Goal: Task Accomplishment & Management: Use online tool/utility

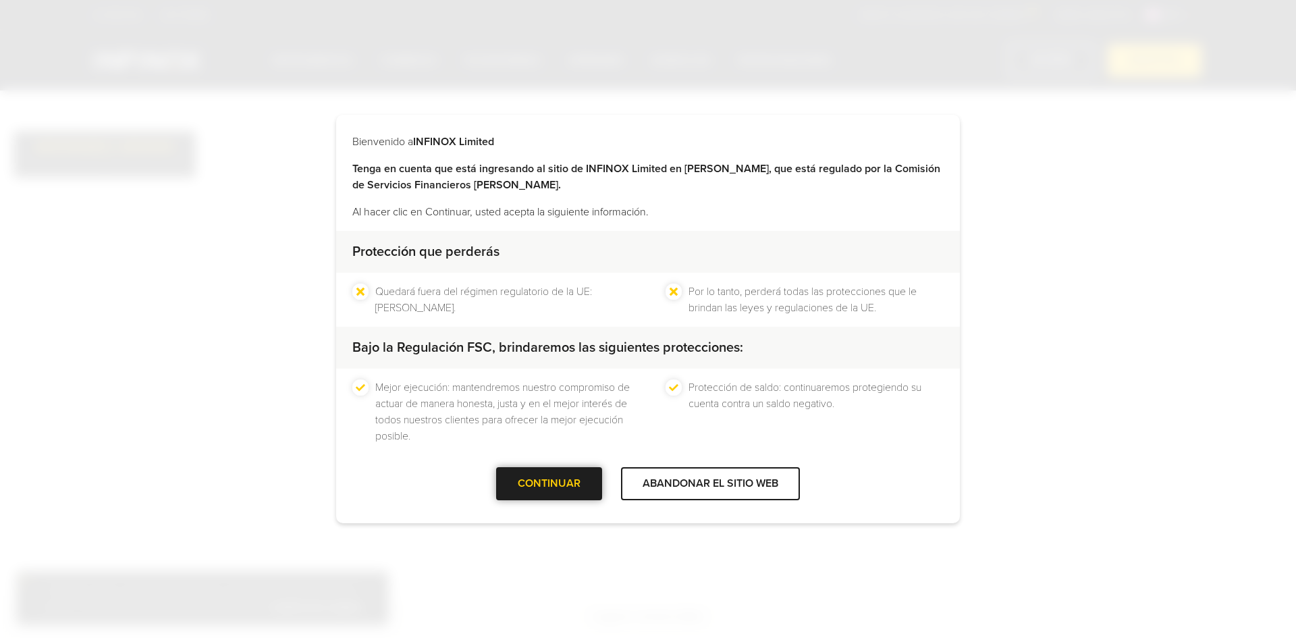
click at [595, 481] on div "CONTINUAR" at bounding box center [549, 483] width 106 height 33
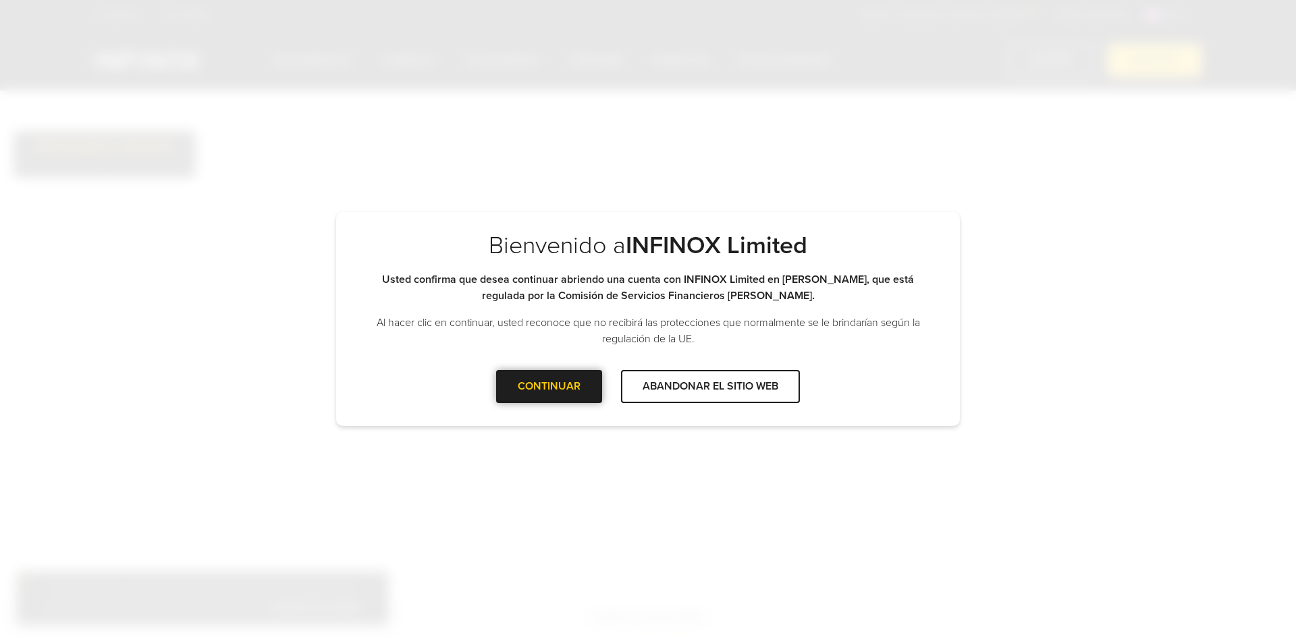
click at [549, 386] on div at bounding box center [549, 386] width 0 height 0
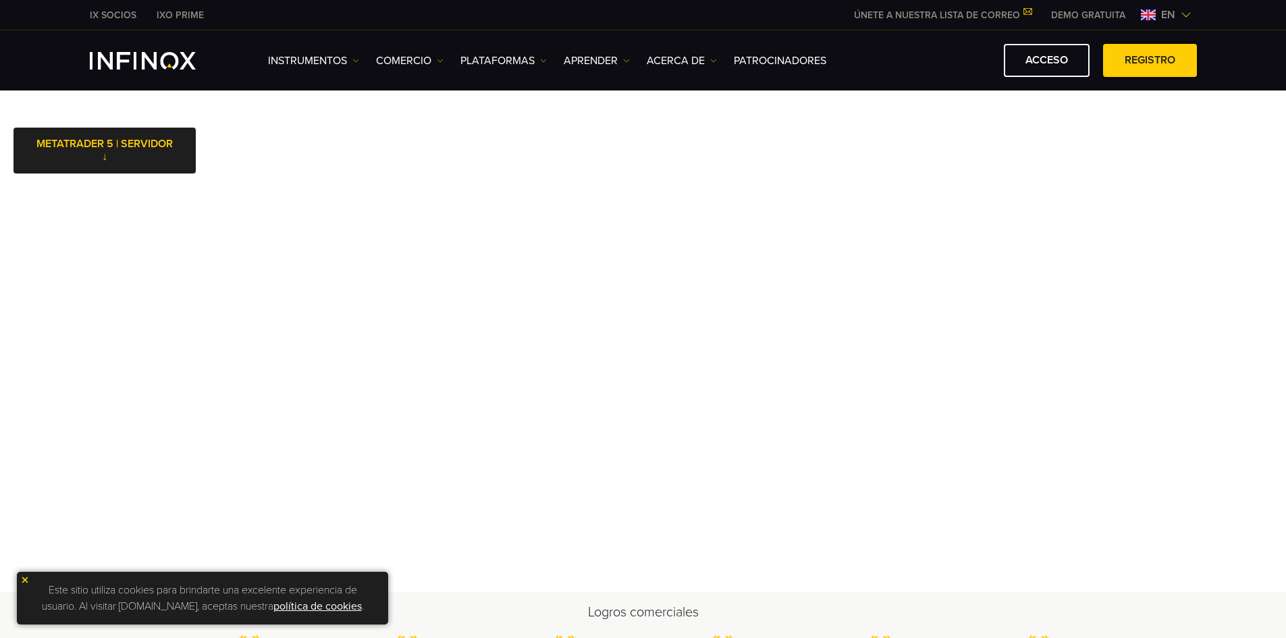
click at [1149, 61] on span at bounding box center [1149, 61] width 0 height 0
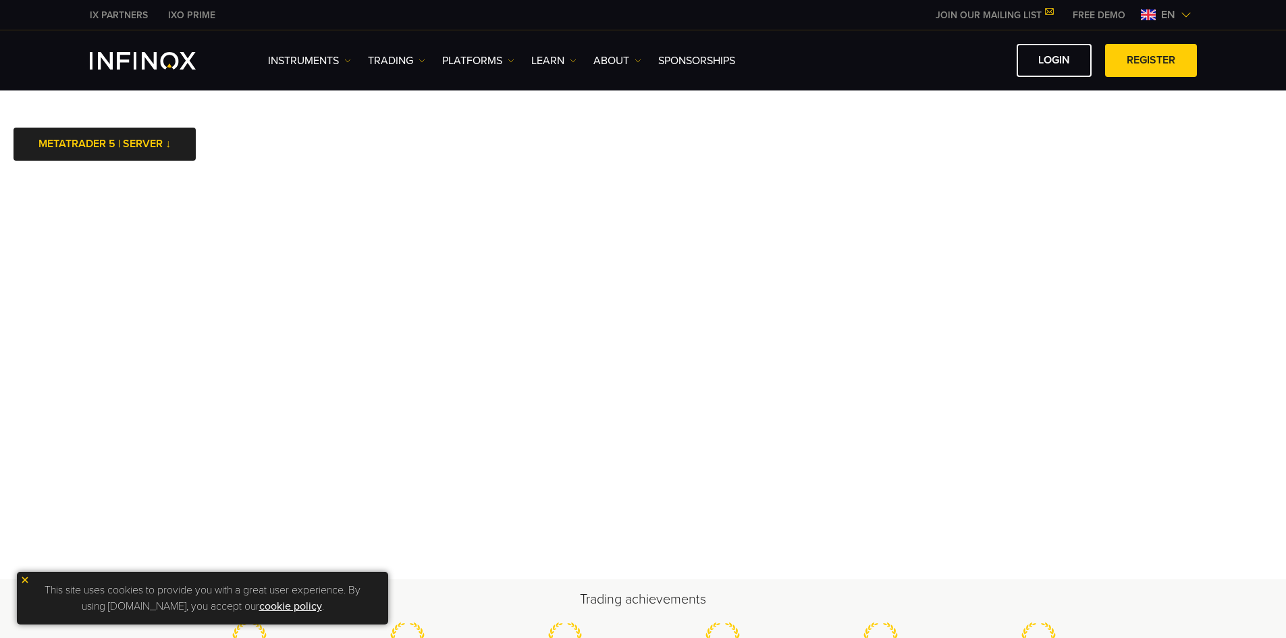
click at [1179, 20] on span "en" at bounding box center [1168, 15] width 25 height 16
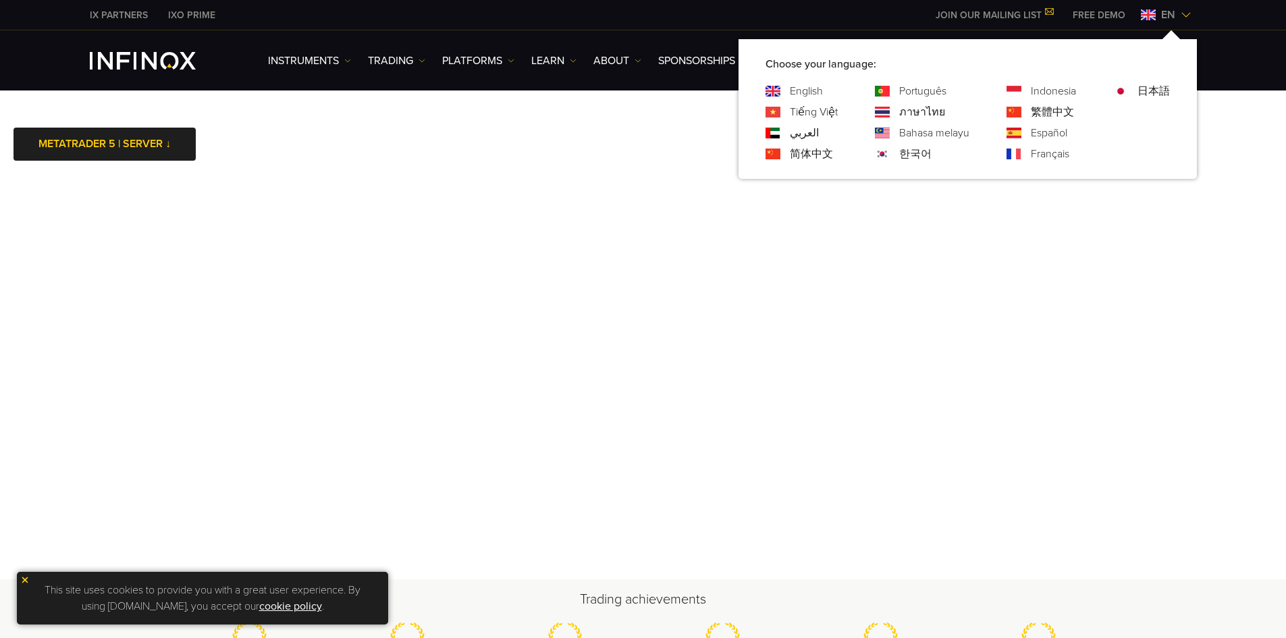
click at [1052, 130] on link "Español" at bounding box center [1049, 133] width 36 height 16
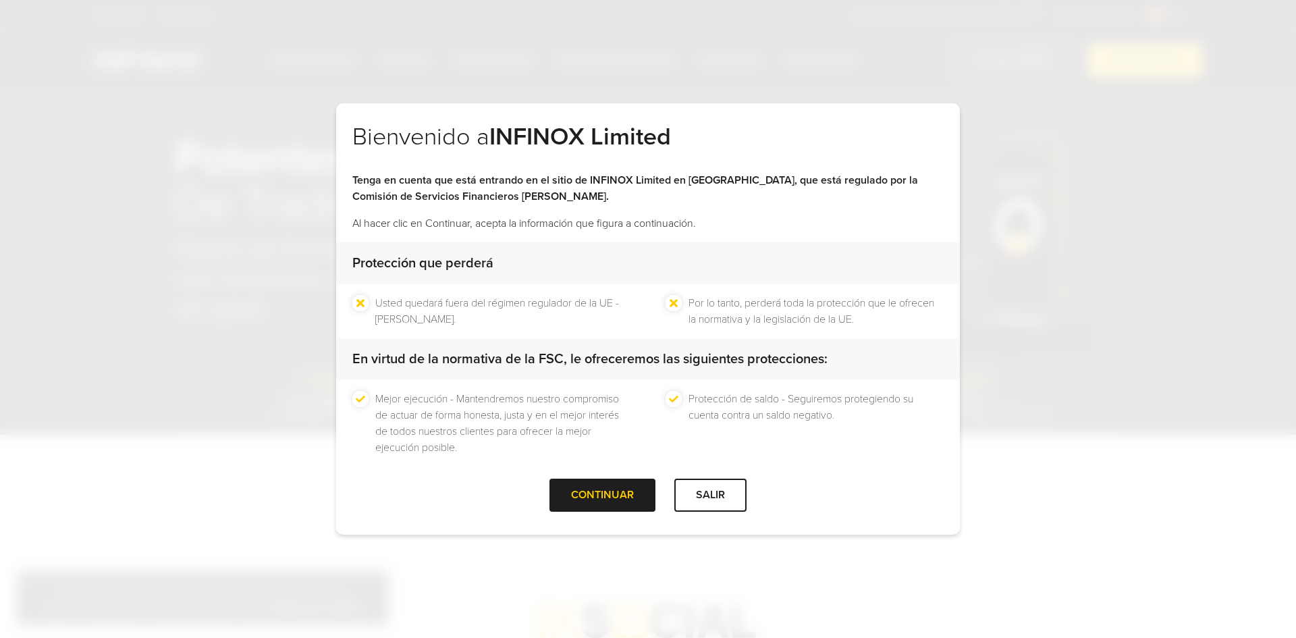
click at [724, 480] on div "SALIR" at bounding box center [710, 495] width 72 height 33
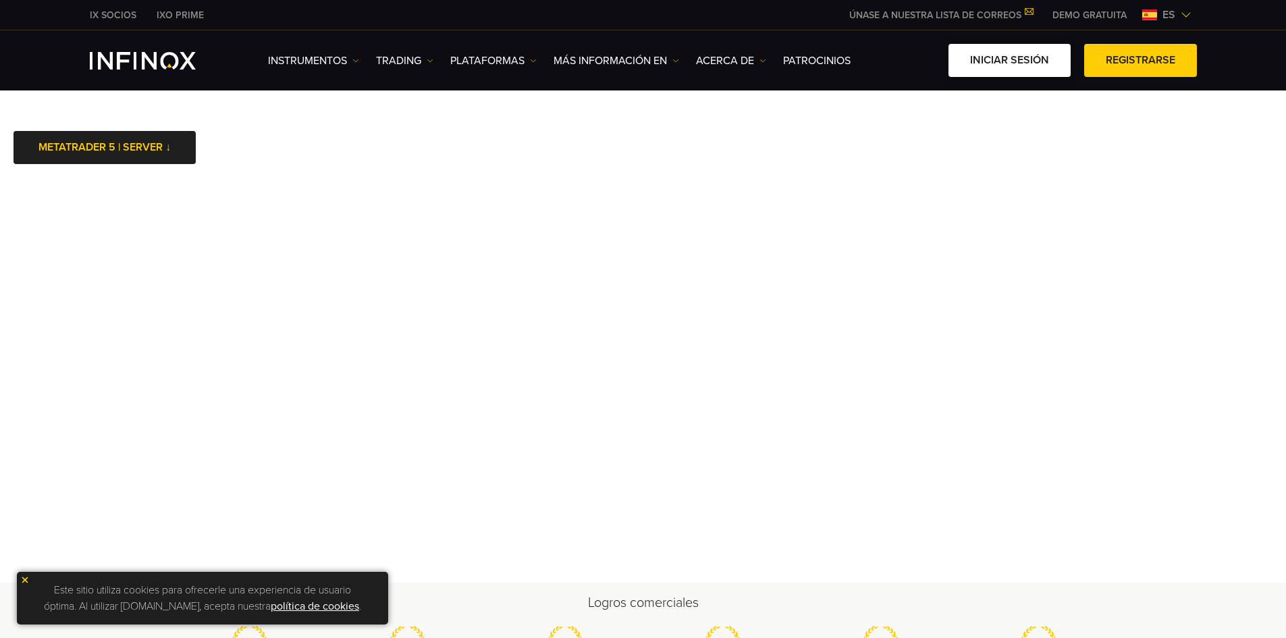
click at [1062, 57] on link "Iniciar sesión" at bounding box center [1009, 60] width 122 height 33
